Goal: Task Accomplishment & Management: Use online tool/utility

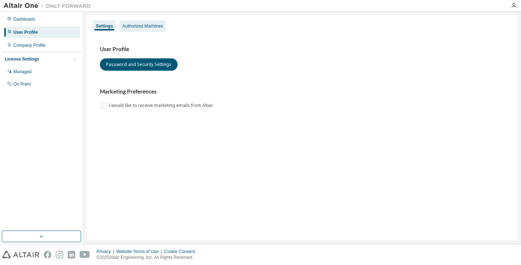
click at [148, 26] on div "Authorized Machines" at bounding box center [142, 26] width 41 height 6
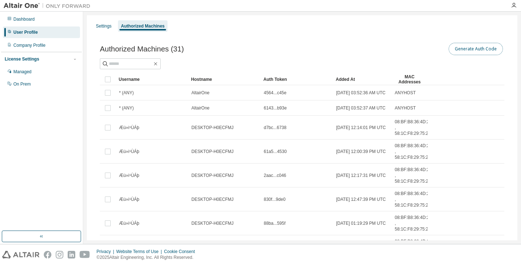
click at [457, 52] on button "Generate Auth Code" at bounding box center [476, 49] width 54 height 12
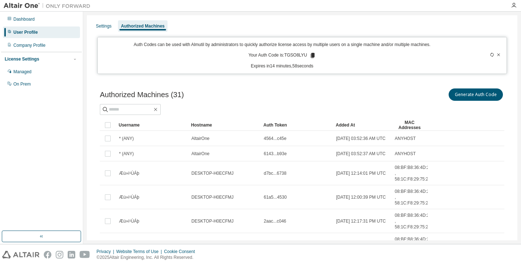
click at [311, 54] on icon at bounding box center [313, 55] width 4 height 5
